Goal: Communication & Community: Answer question/provide support

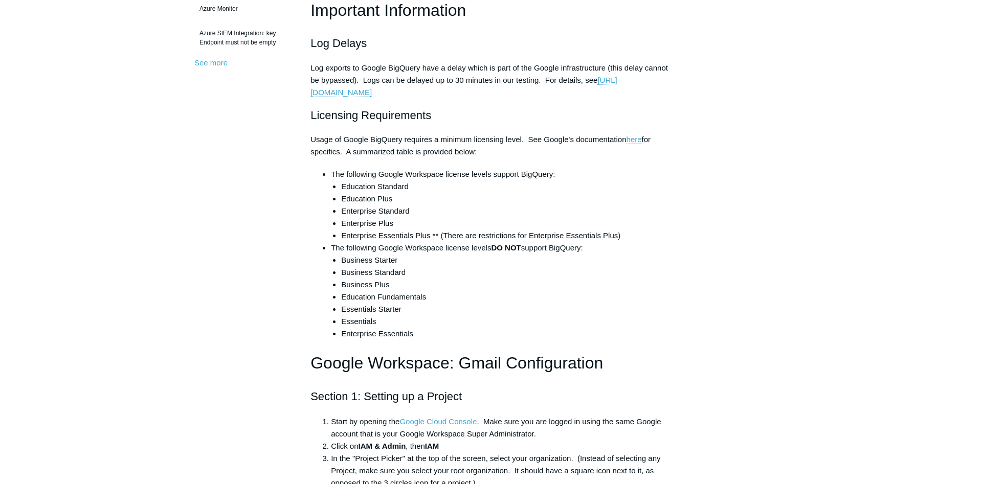
scroll to position [470, 0]
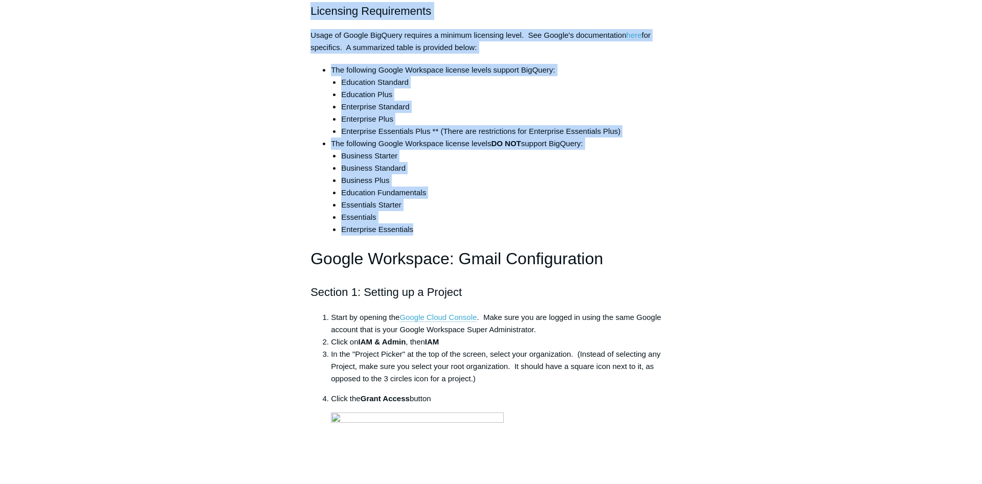
drag, startPoint x: 427, startPoint y: 235, endPoint x: 309, endPoint y: 21, distance: 244.0
copy div "Licensing Requirements Usage of Google BigQuery requires a minimum licensing le…"
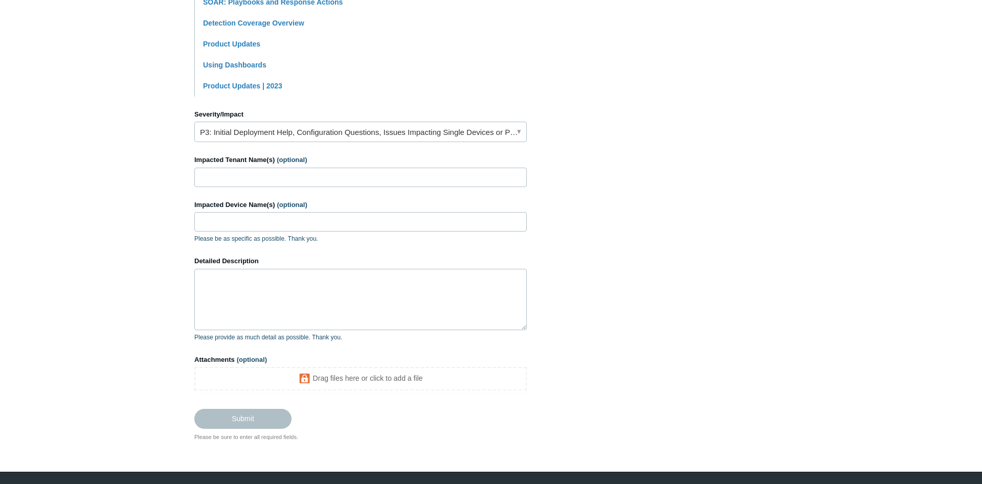
scroll to position [359, 0]
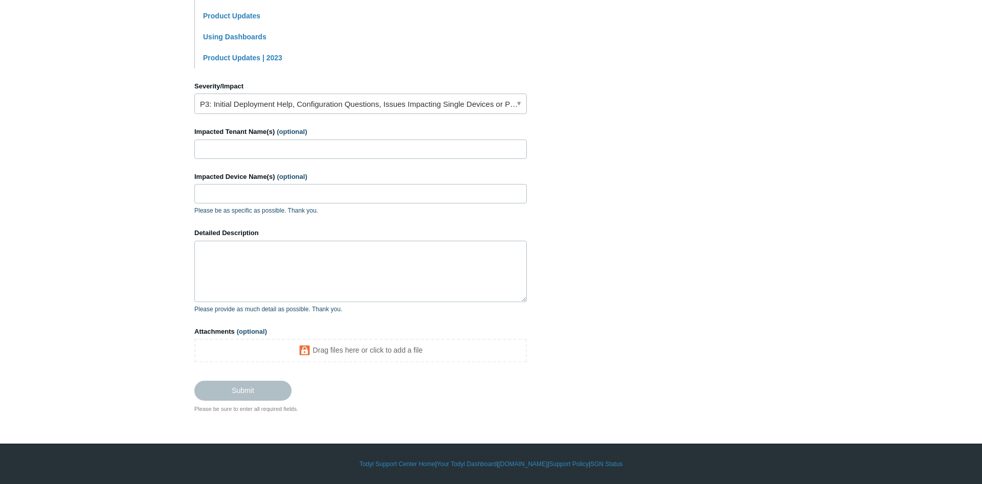
click at [255, 268] on textarea "Detailed Description" at bounding box center [360, 271] width 332 height 61
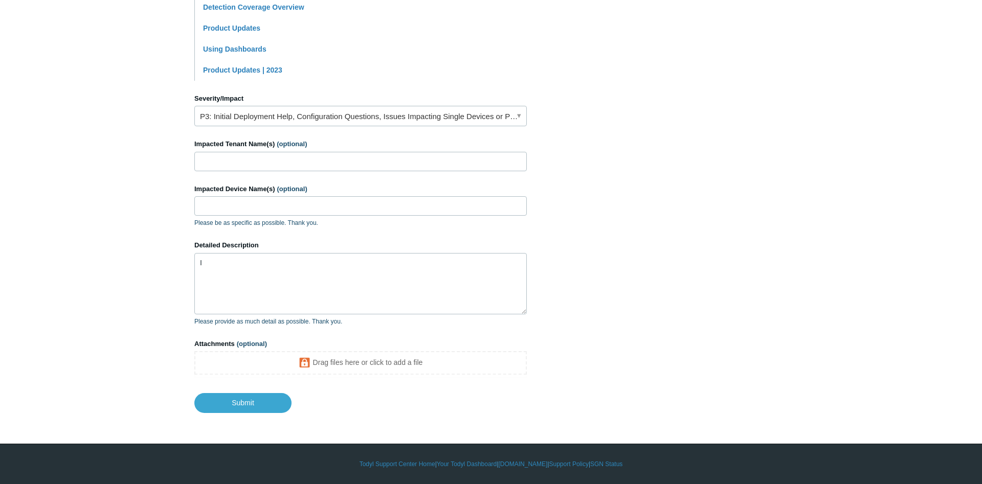
scroll to position [346, 0]
click at [351, 265] on textarea "In order to setup SIEM integration with GSuite" at bounding box center [360, 283] width 332 height 61
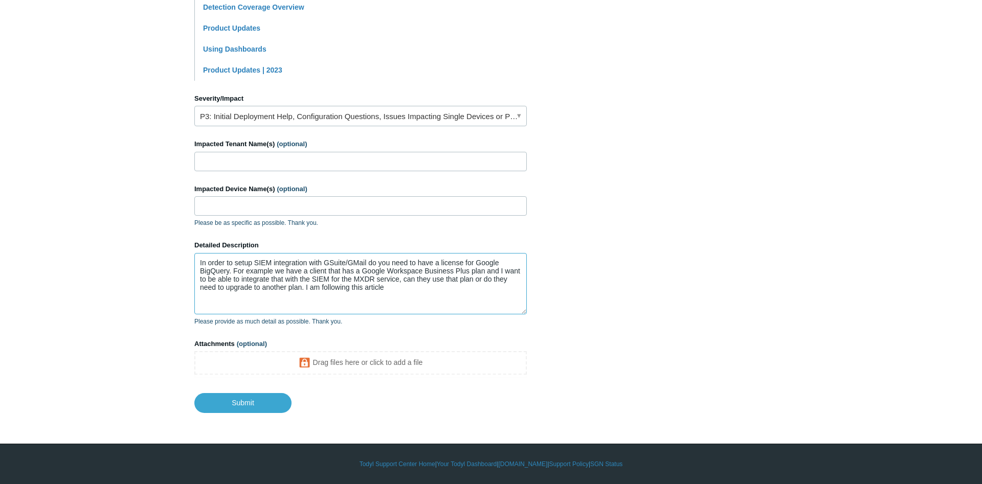
paste textarea "[URL][DOMAIN_NAME]"
type textarea "In order to setup SIEM integration with GSuite/GMail do you need to have a lice…"
click at [275, 407] on input "Submit" at bounding box center [242, 402] width 97 height 20
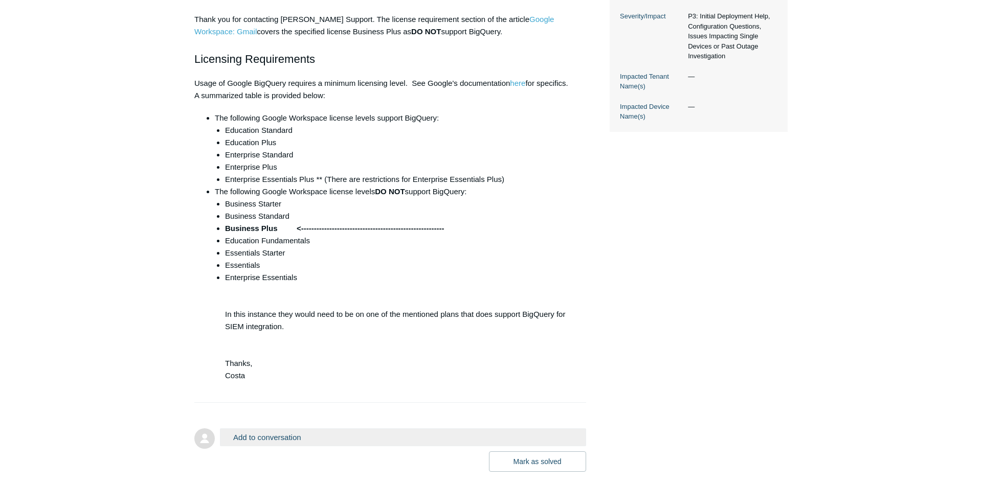
scroll to position [381, 0]
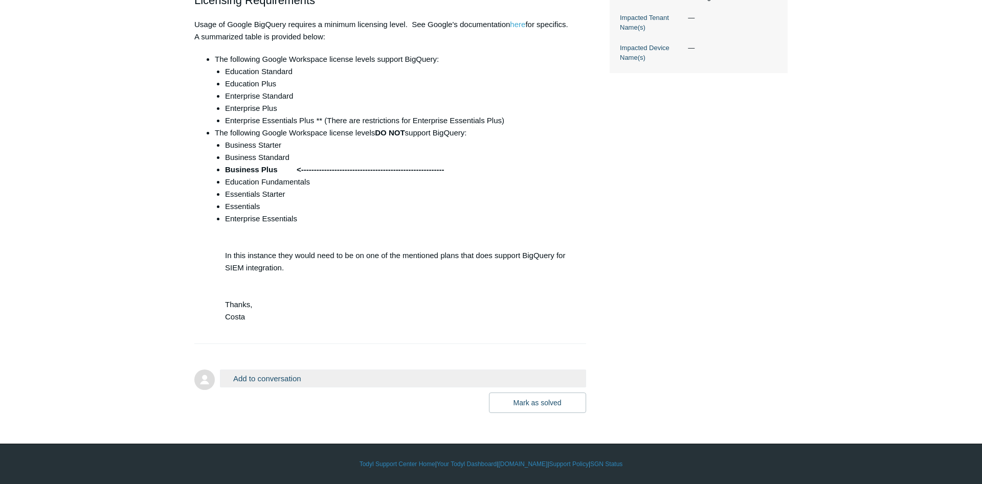
click at [314, 377] on button "Add to conversation" at bounding box center [403, 379] width 366 height 18
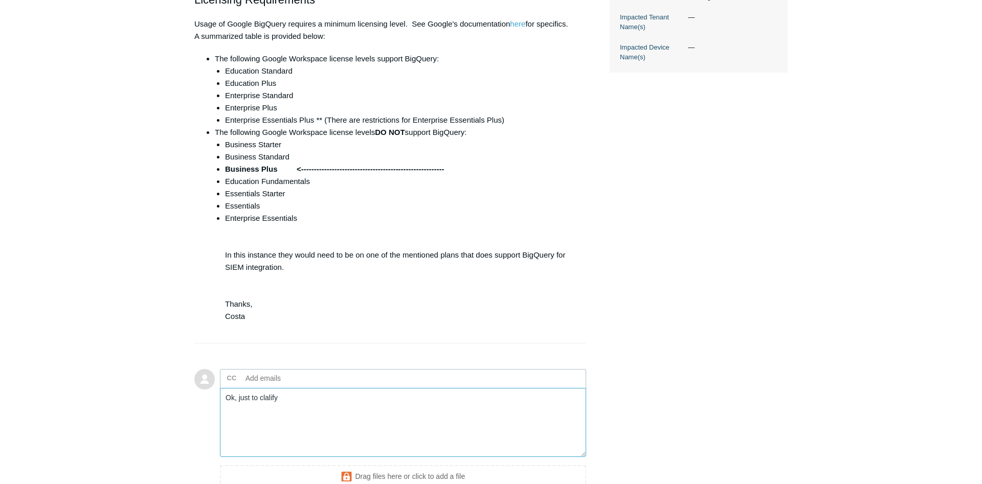
click at [269, 403] on textarea "Ok, just to clalify" at bounding box center [403, 422] width 366 height 69
click at [293, 404] on textarea "Ok, just to clalify" at bounding box center [403, 422] width 366 height 69
click at [266, 399] on textarea "Ok, just to clalify" at bounding box center [403, 422] width 366 height 69
click at [305, 397] on textarea "Ok, just to clarify" at bounding box center [403, 422] width 366 height 69
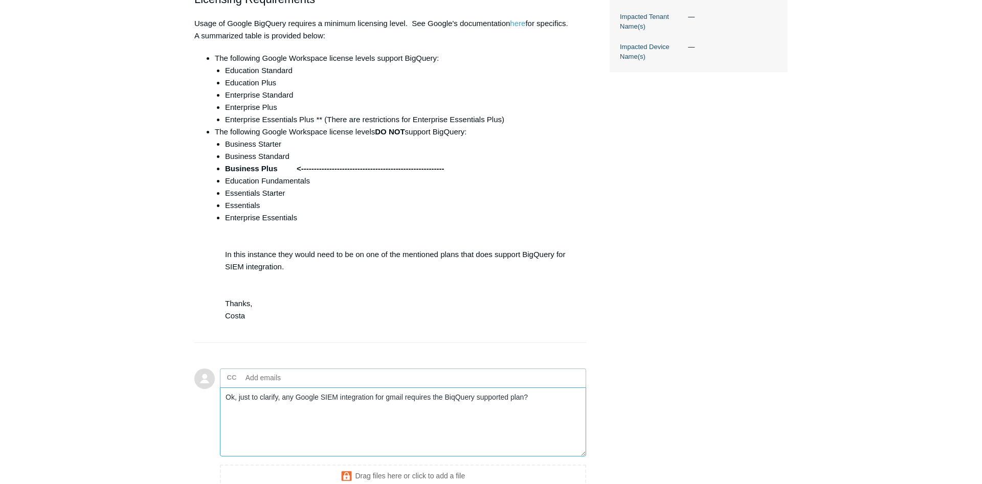
scroll to position [491, 0]
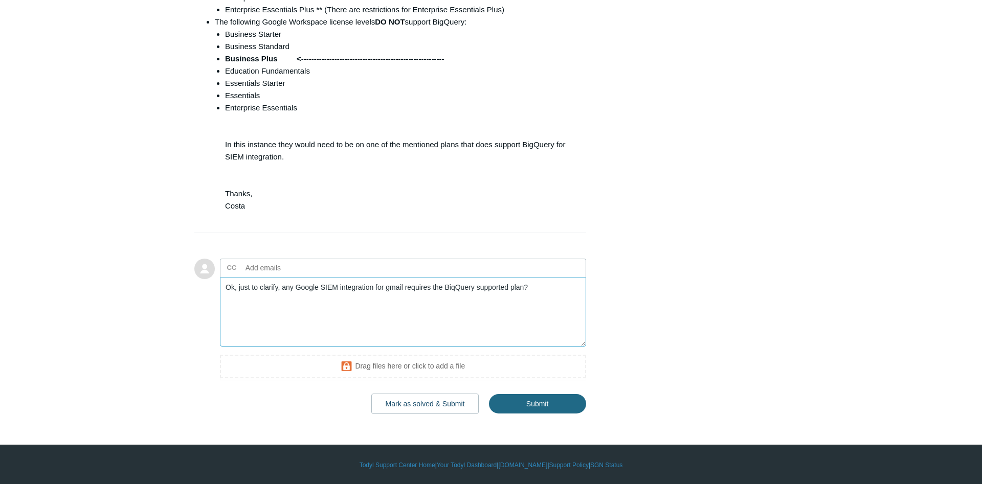
type textarea "Ok, just to clarify, any Google SIEM integration for gmail requires the BiqQuer…"
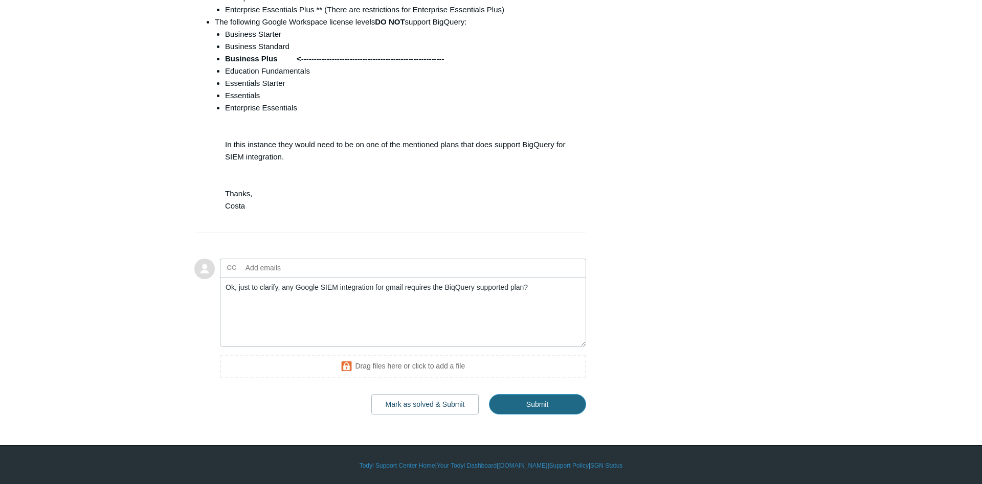
click at [526, 394] on input "Submit" at bounding box center [537, 404] width 97 height 20
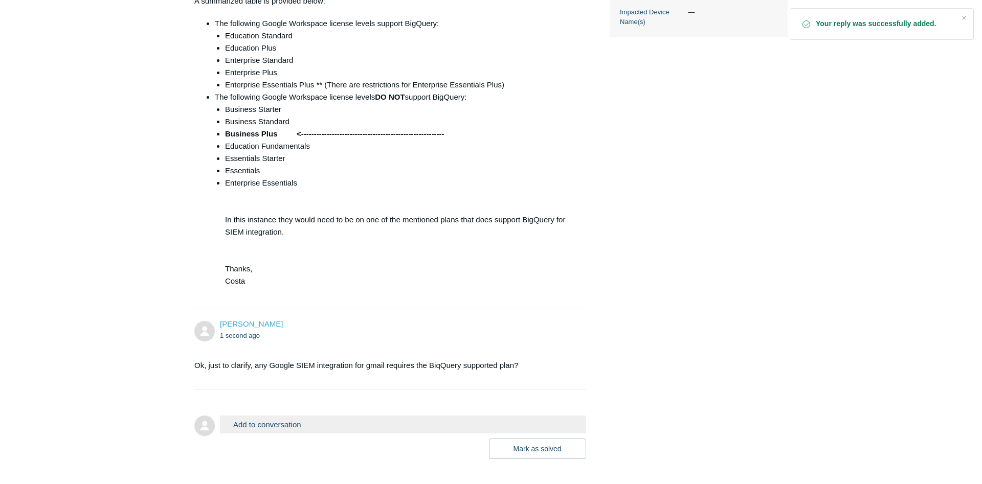
scroll to position [358, 0]
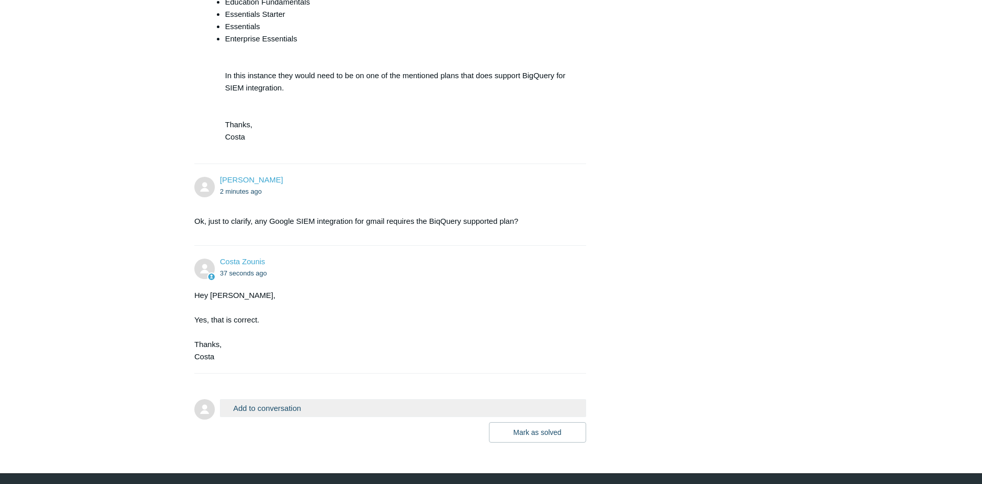
scroll to position [590, 0]
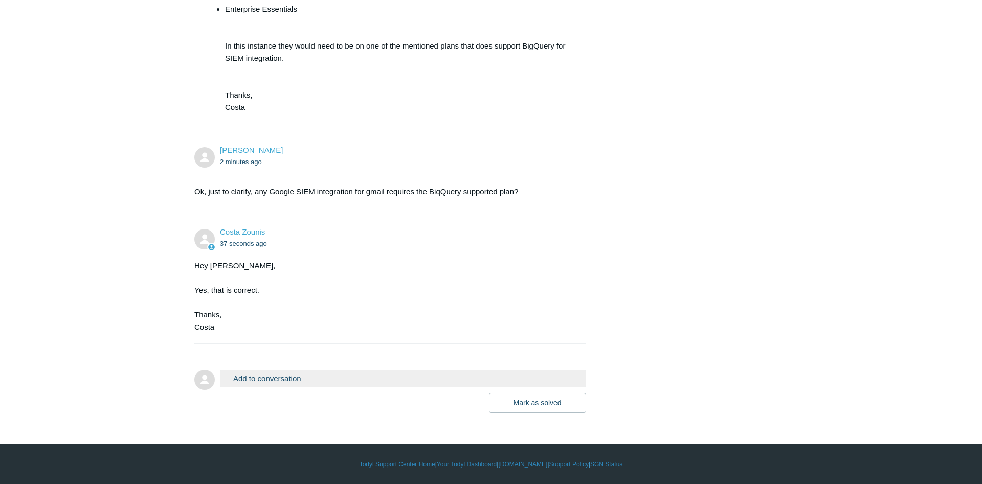
click at [345, 382] on button "Add to conversation" at bounding box center [403, 379] width 366 height 18
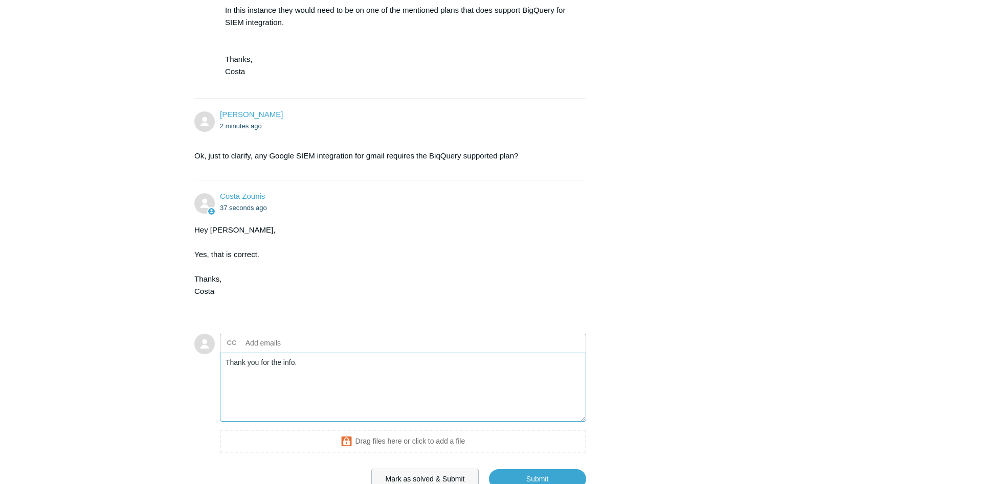
scroll to position [701, 0]
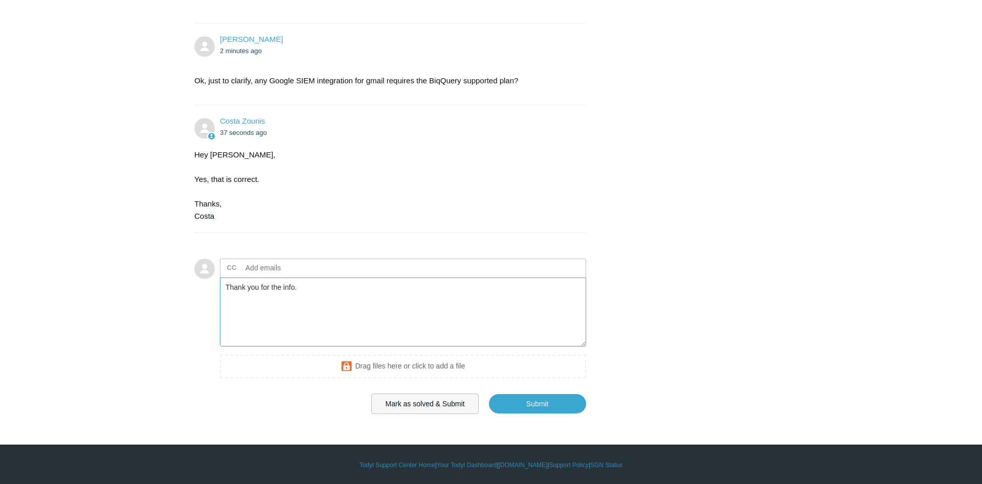
type textarea "Thank you for the info."
click at [420, 402] on button "Mark as solved & Submit" at bounding box center [425, 404] width 108 height 20
